Goal: Task Accomplishment & Management: Complete application form

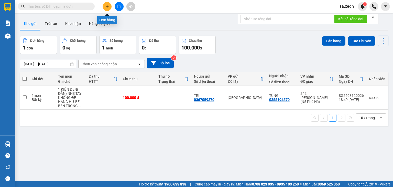
click at [107, 6] on icon "plus" at bounding box center [107, 6] width 0 height 3
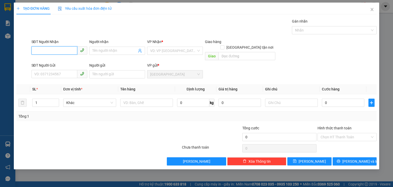
click at [58, 49] on input "SĐT Người Nhận" at bounding box center [54, 50] width 46 height 8
click at [42, 51] on input "SĐT Người Nhận" at bounding box center [54, 50] width 46 height 8
click at [373, 9] on icon "close" at bounding box center [372, 9] width 4 height 4
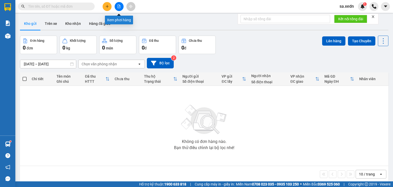
click at [120, 9] on button at bounding box center [119, 6] width 9 height 9
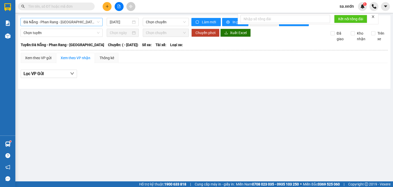
click at [68, 21] on span "Đà Nẵng - Phan Rang - [GEOGRAPHIC_DATA]" at bounding box center [62, 22] width 76 height 8
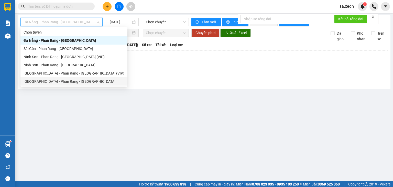
click at [53, 83] on div "[GEOGRAPHIC_DATA] - Phan Rang - [GEOGRAPHIC_DATA]" at bounding box center [74, 82] width 101 height 6
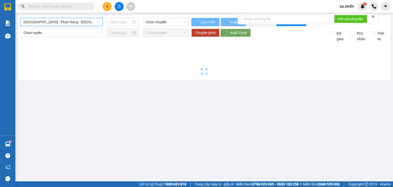
type input "[DATE]"
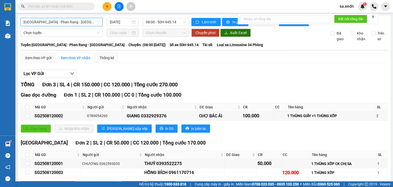
click at [63, 18] on span "[GEOGRAPHIC_DATA] - Phan Rang - [GEOGRAPHIC_DATA]" at bounding box center [62, 22] width 76 height 8
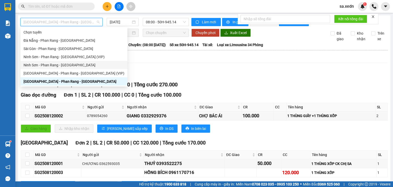
click at [52, 67] on div "Ninh Sơn - Phan Rang - [GEOGRAPHIC_DATA]" at bounding box center [74, 65] width 101 height 6
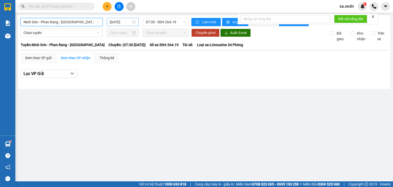
click at [113, 21] on input "[DATE]" at bounding box center [120, 22] width 21 height 6
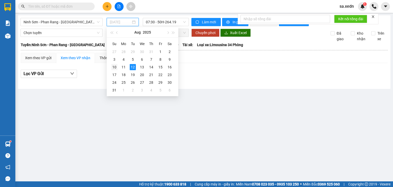
click at [115, 68] on div "10" at bounding box center [114, 67] width 6 height 6
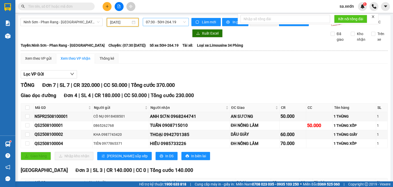
click at [160, 23] on span "07:30 - 50H-264.19" at bounding box center [166, 22] width 40 height 8
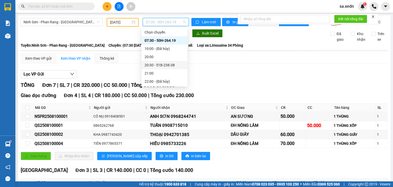
click at [158, 65] on div "20:30 - 51B-238.08" at bounding box center [165, 65] width 40 height 6
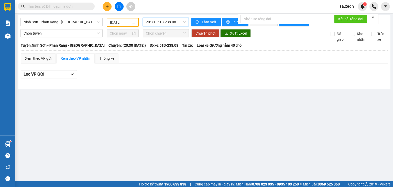
click at [159, 24] on span "20:30 - 51B-238.08" at bounding box center [166, 22] width 40 height 8
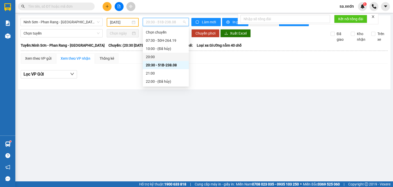
click at [150, 59] on div "20:00" at bounding box center [166, 57] width 40 height 6
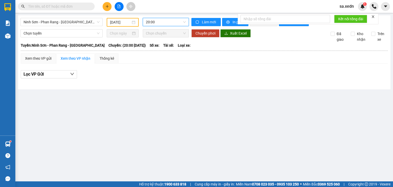
click at [164, 23] on span "20:00" at bounding box center [166, 22] width 40 height 8
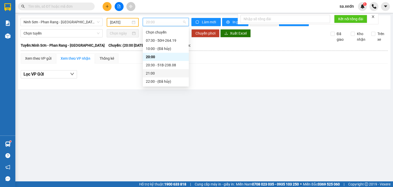
click at [163, 77] on div "21:00" at bounding box center [166, 73] width 46 height 8
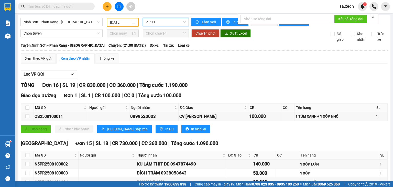
click at [112, 21] on input "[DATE]" at bounding box center [120, 22] width 20 height 6
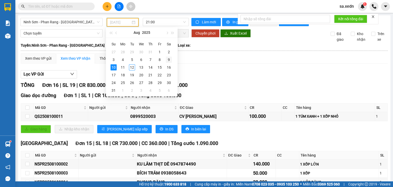
click at [169, 60] on div "9" at bounding box center [169, 60] width 6 height 6
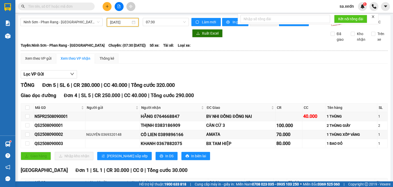
click at [113, 23] on input "[DATE]" at bounding box center [120, 22] width 20 height 6
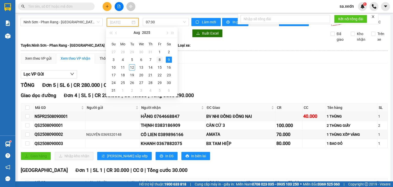
click at [157, 60] on div "8" at bounding box center [160, 60] width 6 height 6
type input "[DATE]"
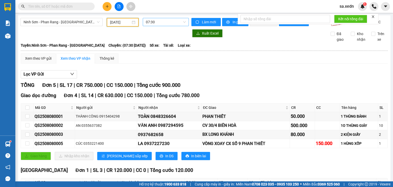
click at [166, 19] on span "07:30" at bounding box center [166, 22] width 40 height 8
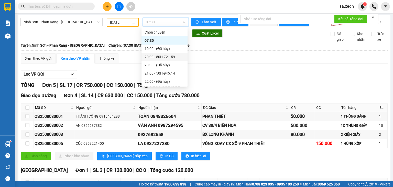
click at [154, 60] on div "20:00 - 50H-721.59" at bounding box center [164, 57] width 46 height 8
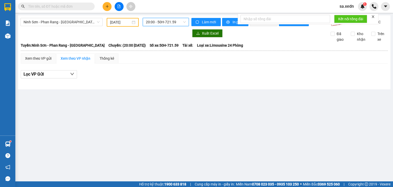
click at [163, 20] on span "20:00 - 50H-721.59" at bounding box center [166, 22] width 40 height 8
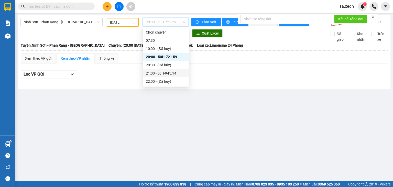
click at [168, 72] on div "21:00 - 50H-945.14" at bounding box center [166, 73] width 40 height 6
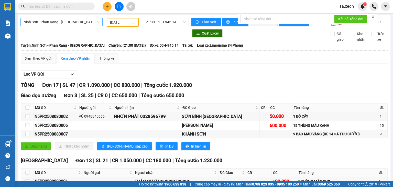
click at [71, 20] on span "Ninh Sơn - Phan Rang - [GEOGRAPHIC_DATA]" at bounding box center [62, 22] width 76 height 8
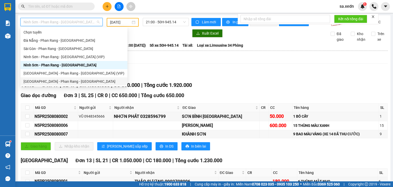
click at [58, 81] on div "[GEOGRAPHIC_DATA] - Phan Rang - [GEOGRAPHIC_DATA]" at bounding box center [74, 82] width 101 height 6
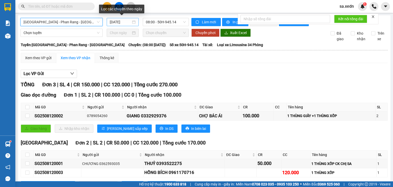
click at [121, 23] on input "[DATE]" at bounding box center [120, 22] width 21 height 6
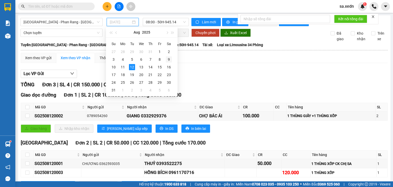
click at [166, 60] on div "9" at bounding box center [169, 59] width 6 height 6
type input "[DATE]"
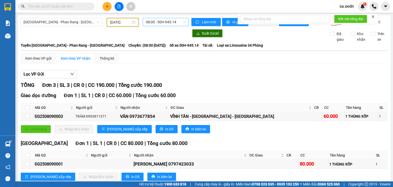
click at [160, 21] on span "08:00 - 50H-945.14" at bounding box center [166, 22] width 40 height 8
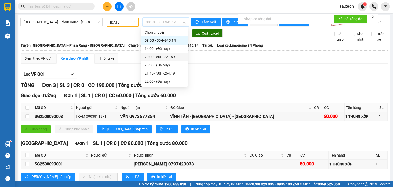
click at [167, 56] on div "20:00 - 50H-721.59" at bounding box center [165, 57] width 40 height 6
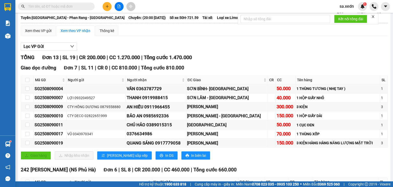
scroll to position [27, 0]
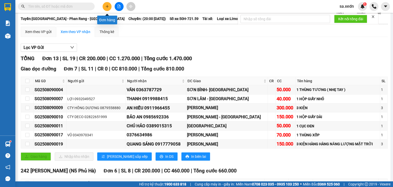
click at [105, 4] on button at bounding box center [107, 6] width 9 height 9
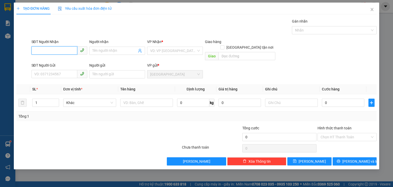
drag, startPoint x: 57, startPoint y: 49, endPoint x: 58, endPoint y: 46, distance: 3.2
click at [57, 49] on input "SĐT Người Nhận" at bounding box center [54, 50] width 46 height 8
type input "0945229292"
click at [65, 63] on div "0945229292 - NAM" at bounding box center [59, 61] width 56 height 8
type input "NAM"
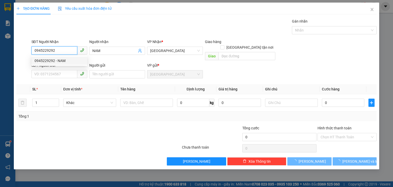
type input "40.000"
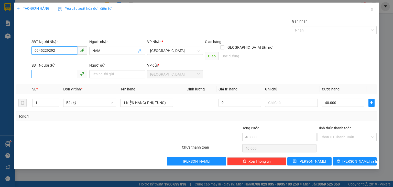
type input "0945229292"
click at [67, 72] on input "SĐT Người Gửi" at bounding box center [54, 74] width 46 height 8
type input "0335430897"
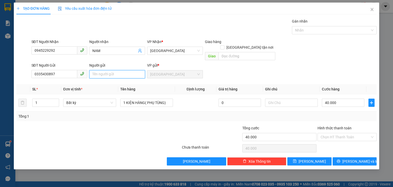
click at [105, 70] on input "Người gửi" at bounding box center [117, 74] width 56 height 8
click at [148, 131] on div at bounding box center [151, 134] width 60 height 18
drag, startPoint x: 351, startPoint y: 155, endPoint x: 353, endPoint y: 153, distance: 2.7
click at [351, 158] on span "[PERSON_NAME] và In" at bounding box center [360, 161] width 36 height 6
